Goal: Information Seeking & Learning: Learn about a topic

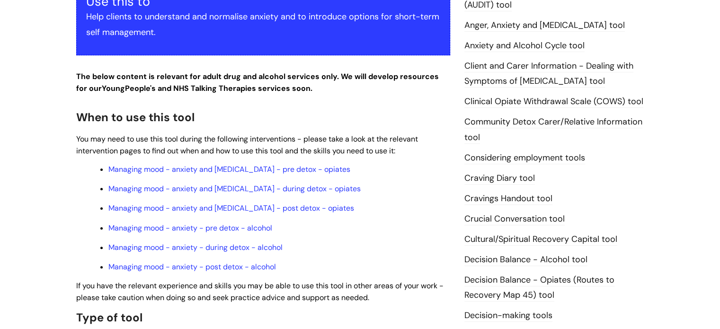
scroll to position [253, 0]
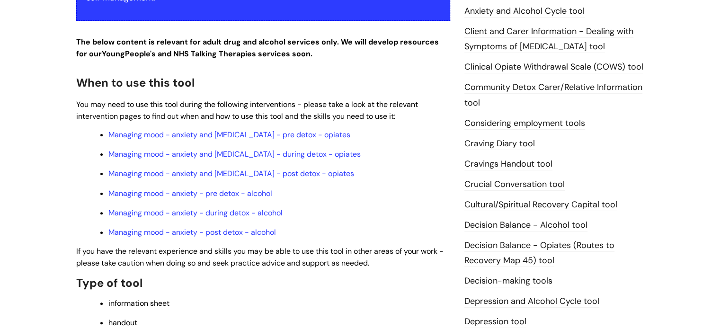
click at [527, 164] on link "Cravings Handout tool" at bounding box center [509, 164] width 88 height 12
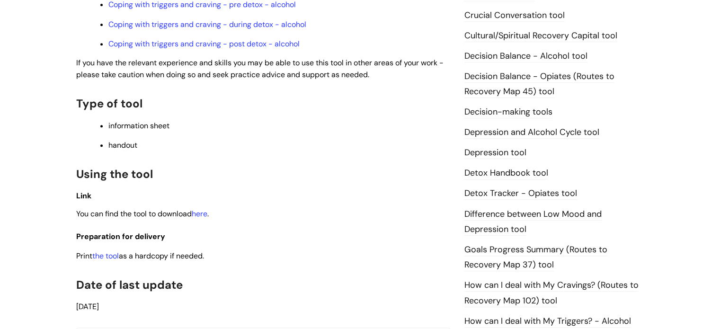
scroll to position [426, 0]
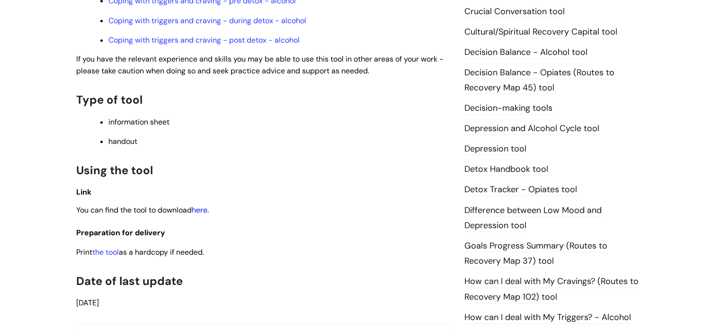
click at [204, 213] on link "here" at bounding box center [200, 210] width 16 height 10
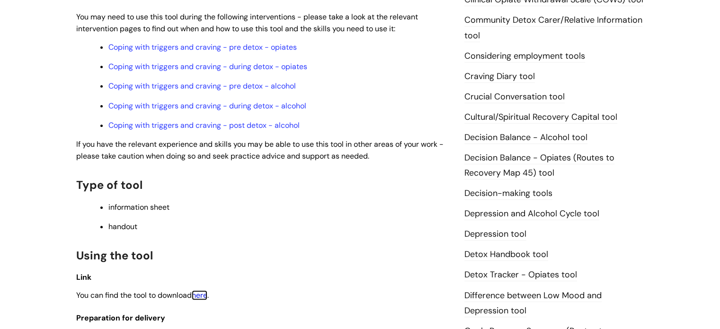
scroll to position [343, 0]
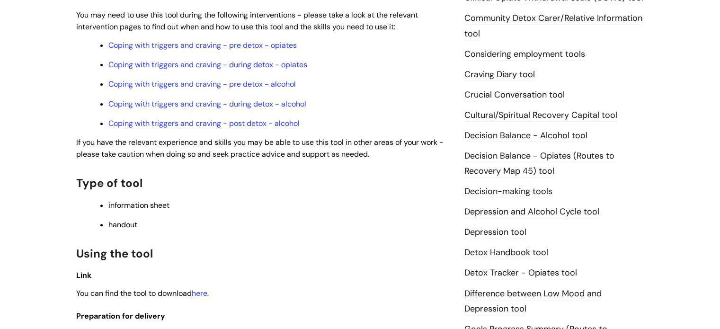
click at [516, 250] on link "Detox Handbook tool" at bounding box center [507, 253] width 84 height 12
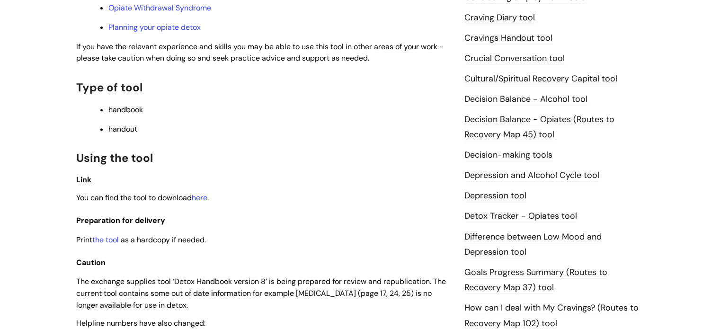
scroll to position [400, 0]
click at [201, 202] on link "here" at bounding box center [200, 198] width 16 height 10
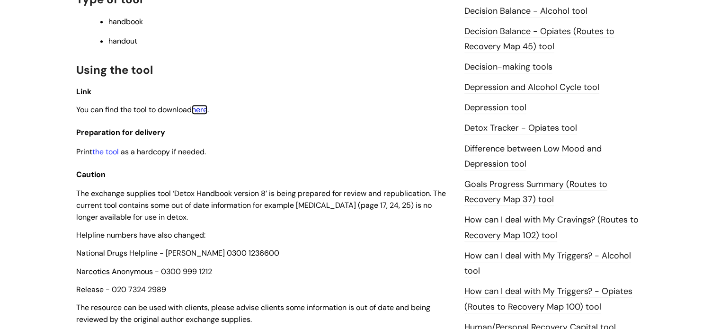
scroll to position [542, 0]
